Goal: Use online tool/utility: Utilize a website feature to perform a specific function

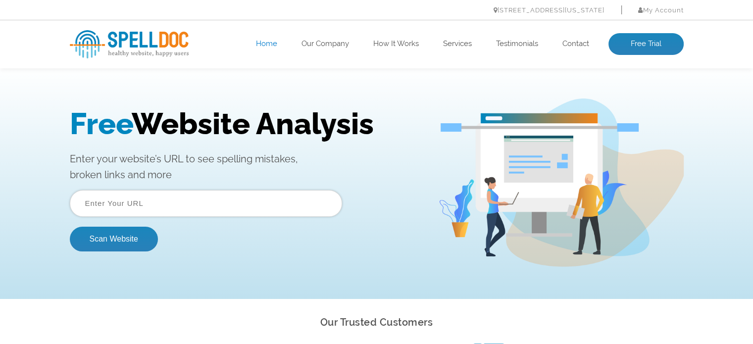
click at [184, 204] on input "text" at bounding box center [206, 203] width 272 height 27
type input "[DOMAIN_NAME]"
click at [135, 243] on button "Scan Website" at bounding box center [114, 239] width 88 height 25
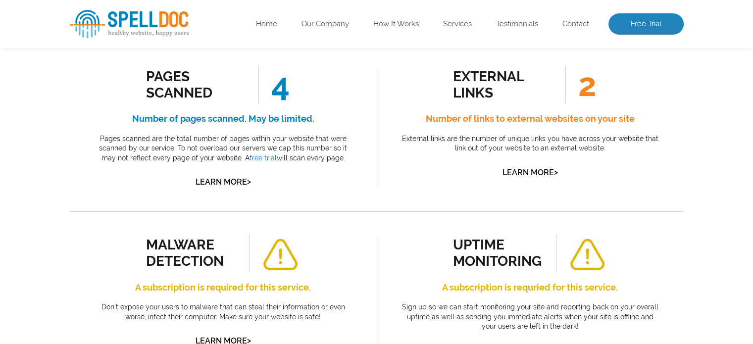
scroll to position [198, 0]
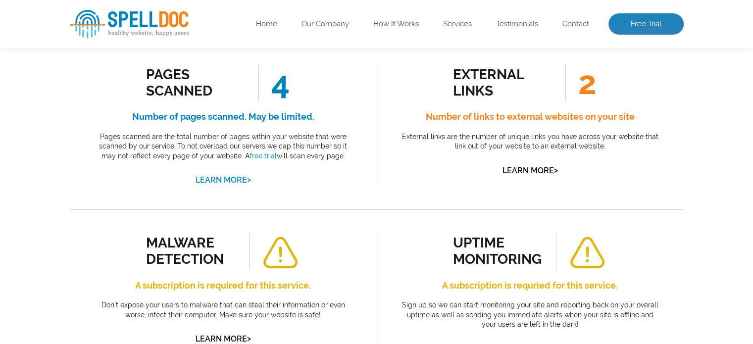
click at [216, 179] on link "Learn More >" at bounding box center [222, 179] width 55 height 9
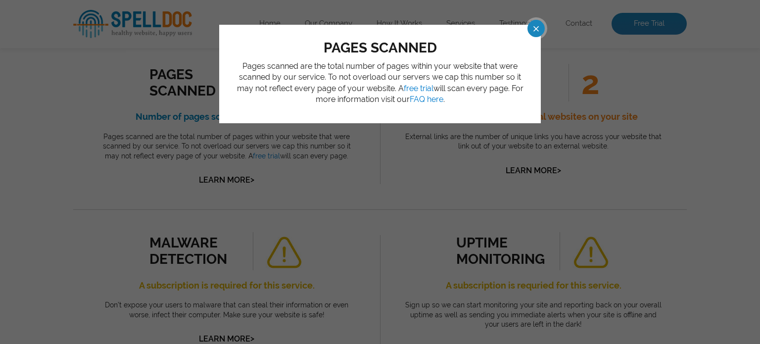
click at [536, 31] on span at bounding box center [527, 28] width 17 height 17
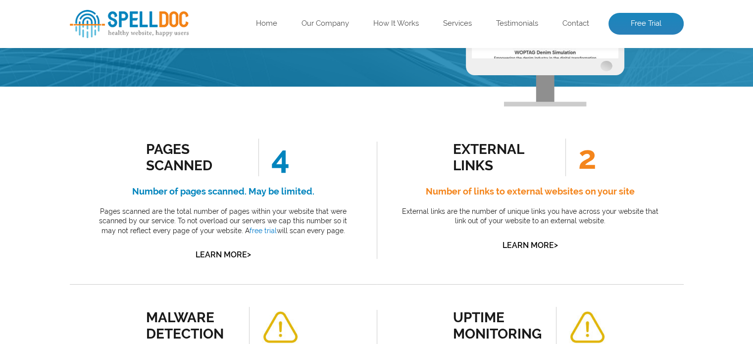
scroll to position [99, 0]
